Goal: Check status: Check status

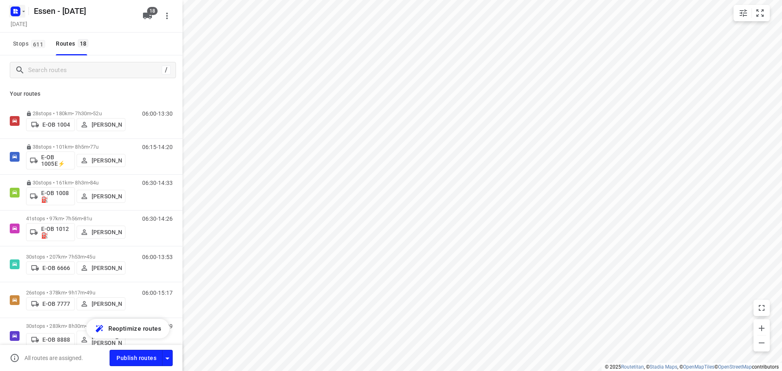
click at [22, 12] on icon "button" at bounding box center [23, 11] width 7 height 7
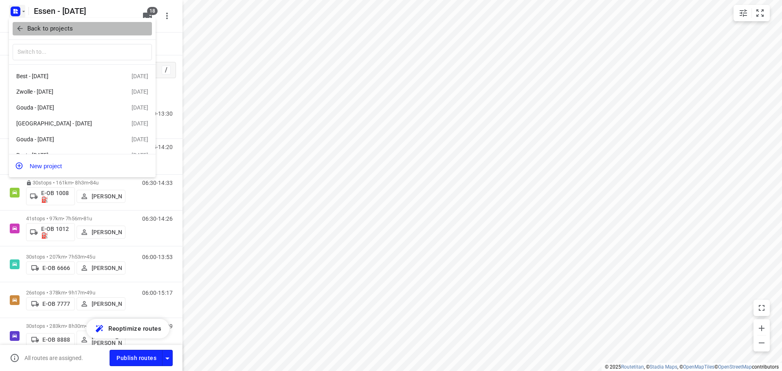
click at [35, 26] on p "Back to projects" at bounding box center [50, 28] width 46 height 9
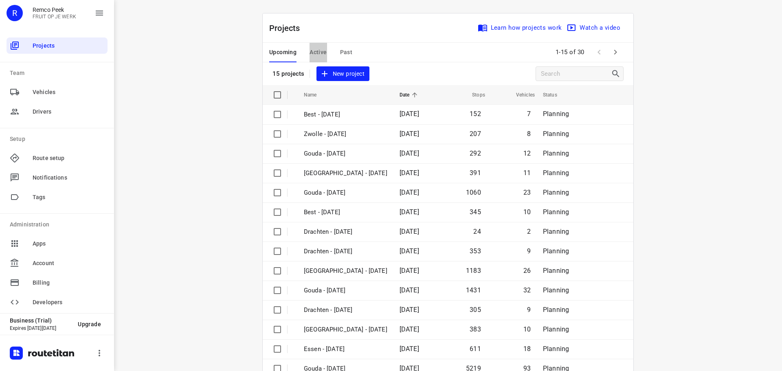
click at [313, 51] on span "Active" at bounding box center [318, 52] width 17 height 10
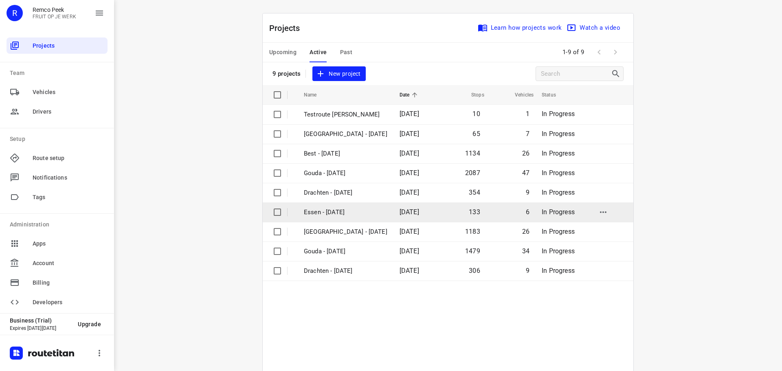
click at [337, 215] on p "Essen - [DATE]" at bounding box center [346, 212] width 84 height 9
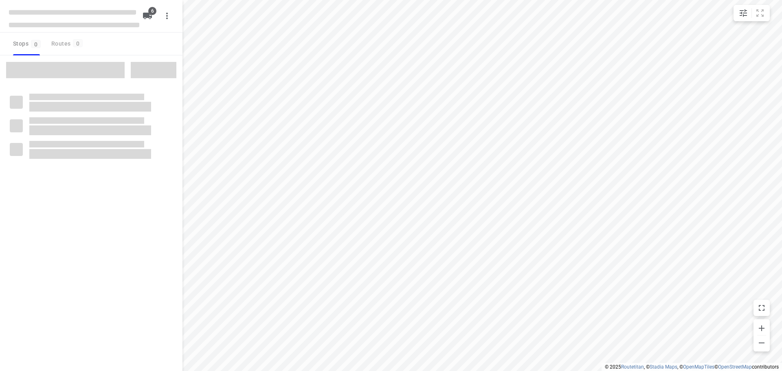
checkbox input "true"
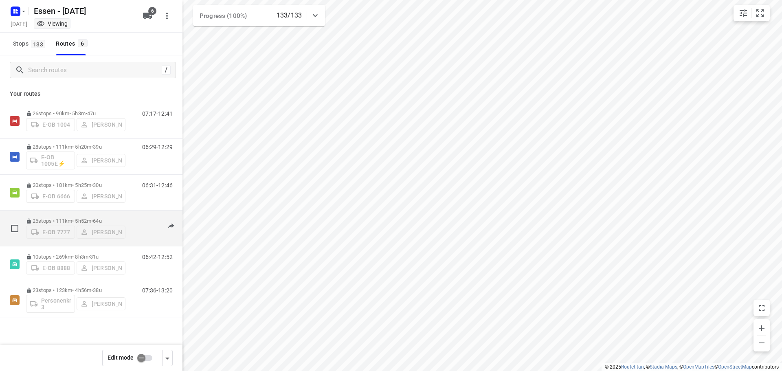
click at [71, 219] on p "26 stops • 111km • 5h52m • [DATE]" at bounding box center [75, 221] width 99 height 6
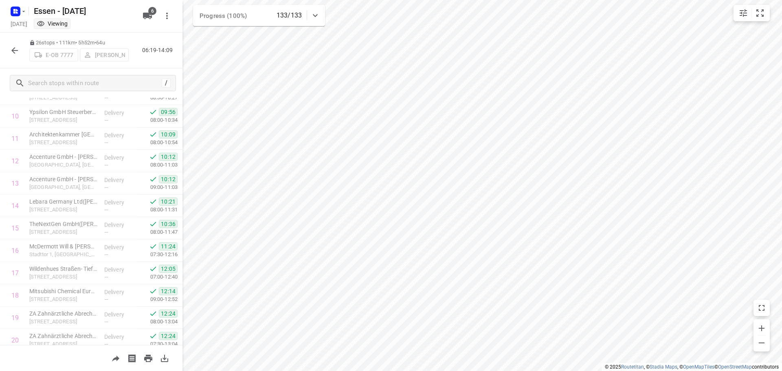
scroll to position [236, 0]
